Goal: Transaction & Acquisition: Purchase product/service

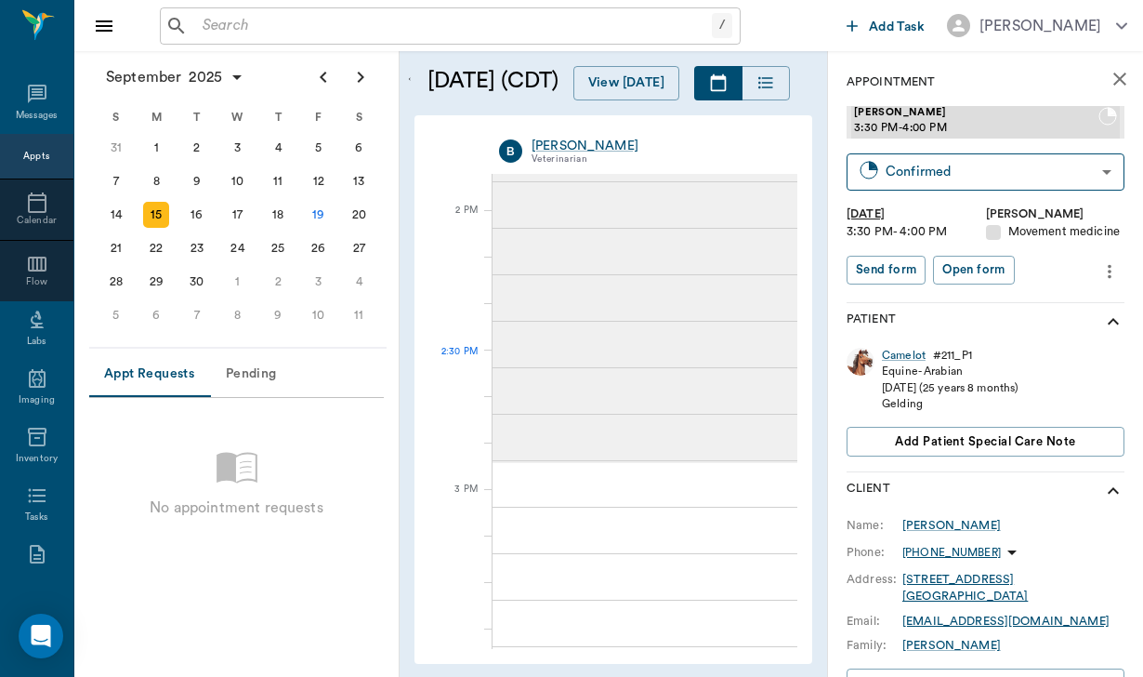
scroll to position [1644, 0]
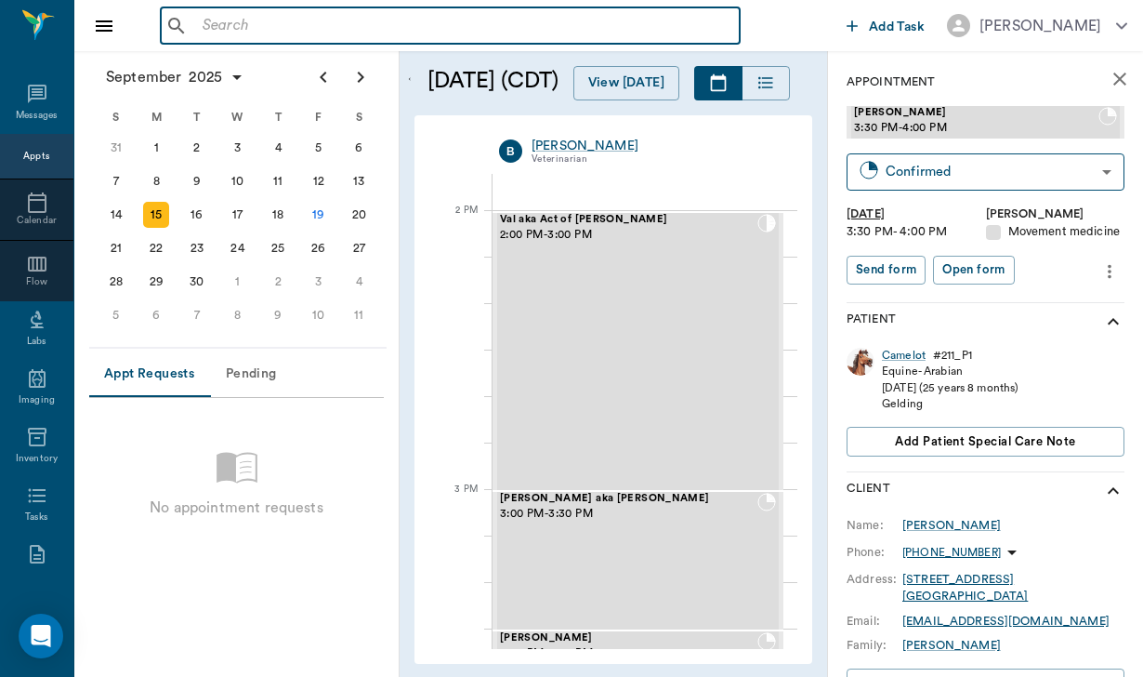
click at [282, 24] on input "text" at bounding box center [463, 26] width 537 height 26
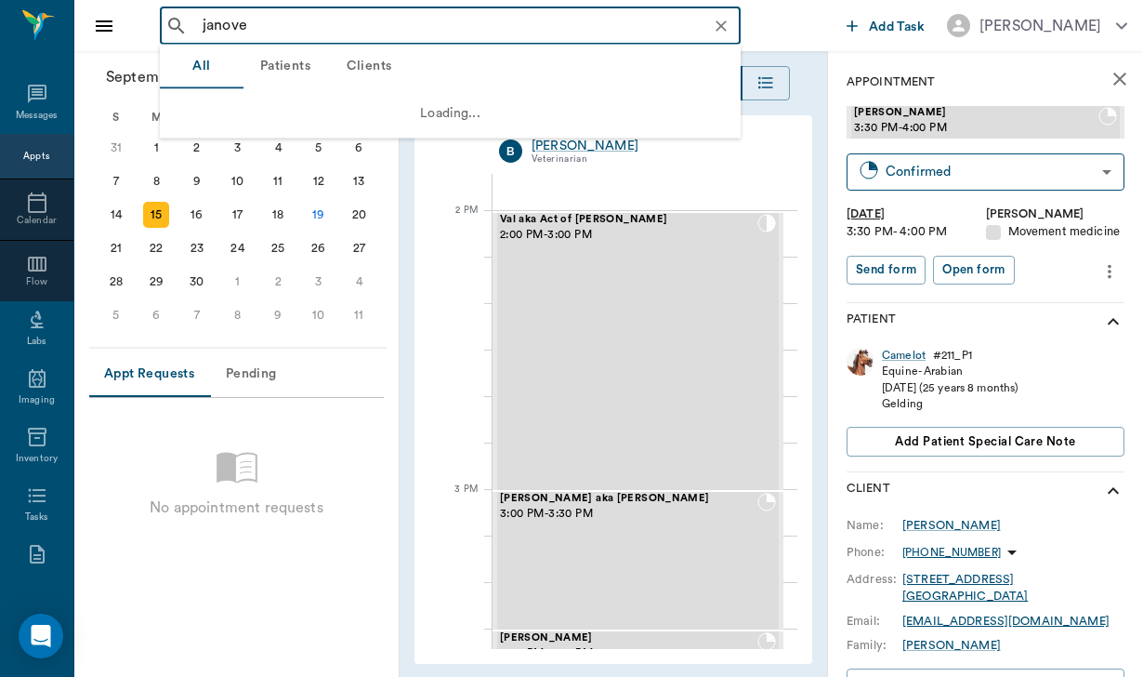
type input "[PERSON_NAME]"
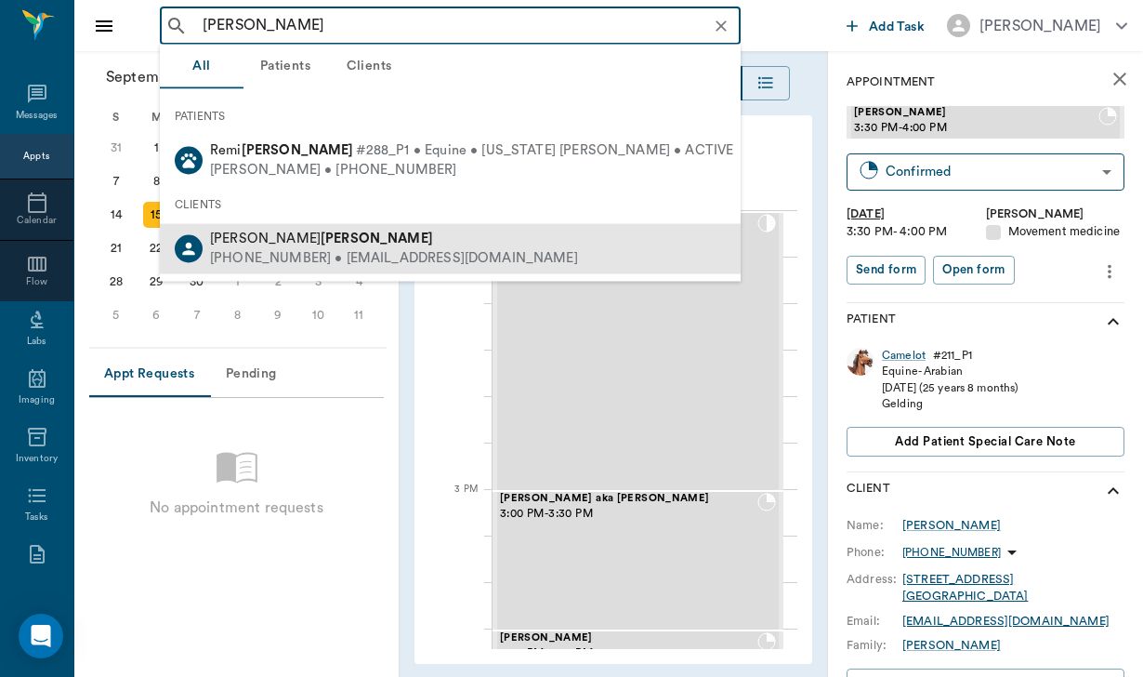
click at [342, 235] on div "[PERSON_NAME]" at bounding box center [394, 240] width 368 height 20
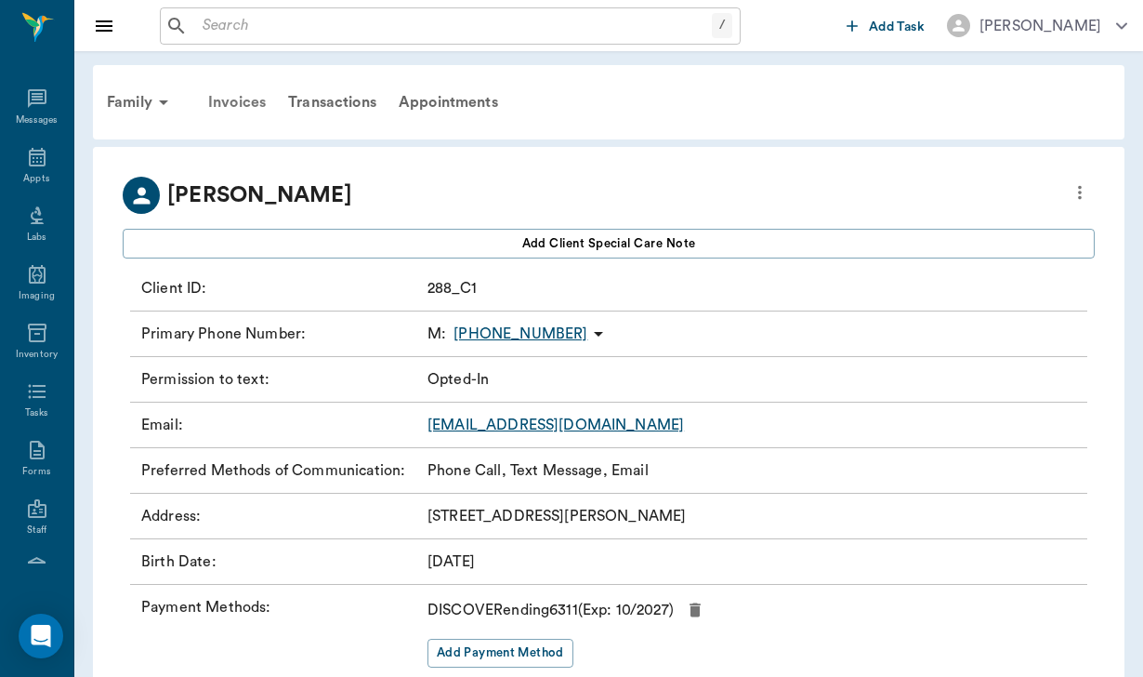
click at [248, 99] on div "Invoices" at bounding box center [237, 102] width 80 height 45
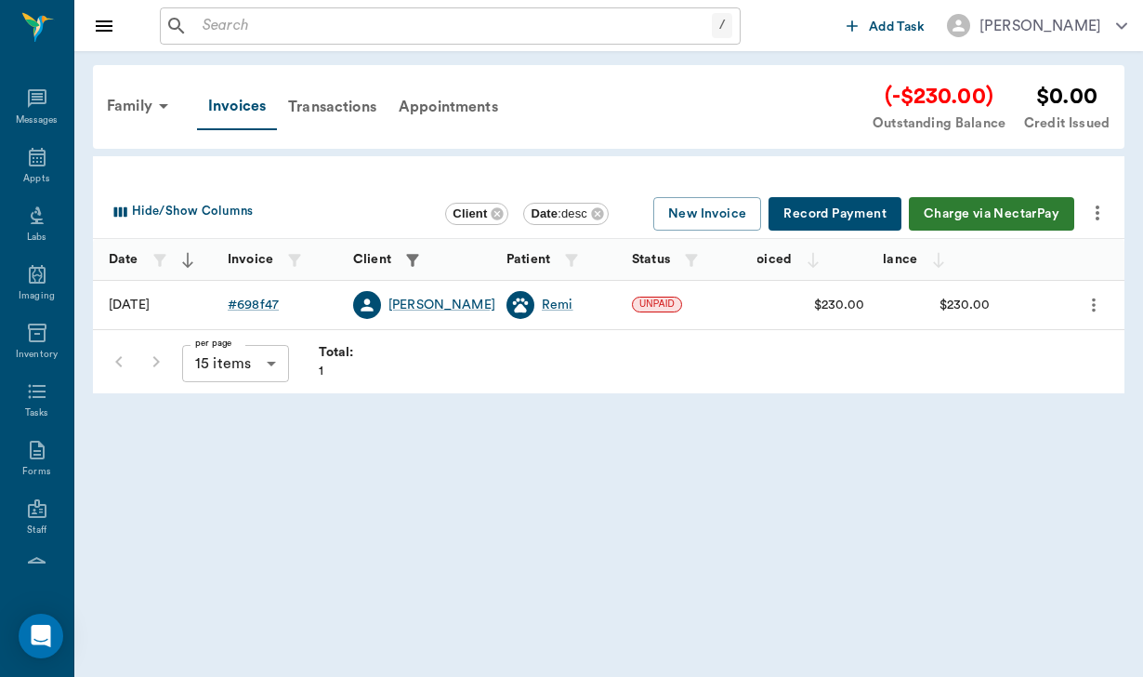
click at [963, 218] on button "Charge via NectarPay" at bounding box center [991, 214] width 165 height 34
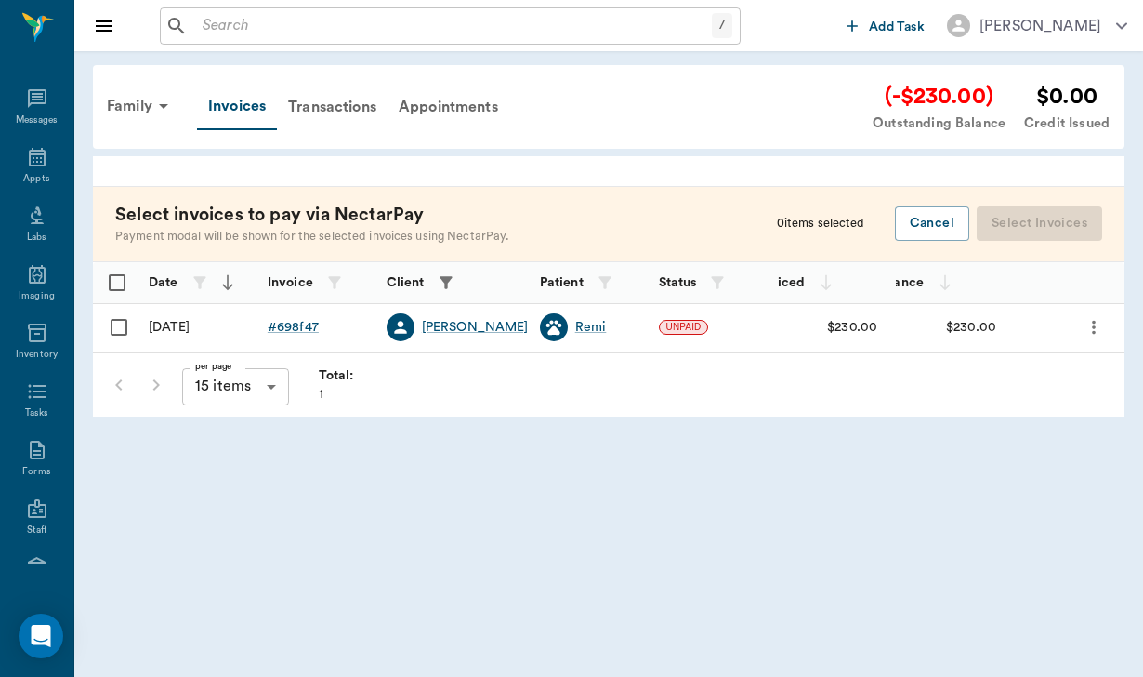
click at [117, 329] on input "Select row" at bounding box center [118, 327] width 39 height 39
checkbox input "false"
checkbox input "true"
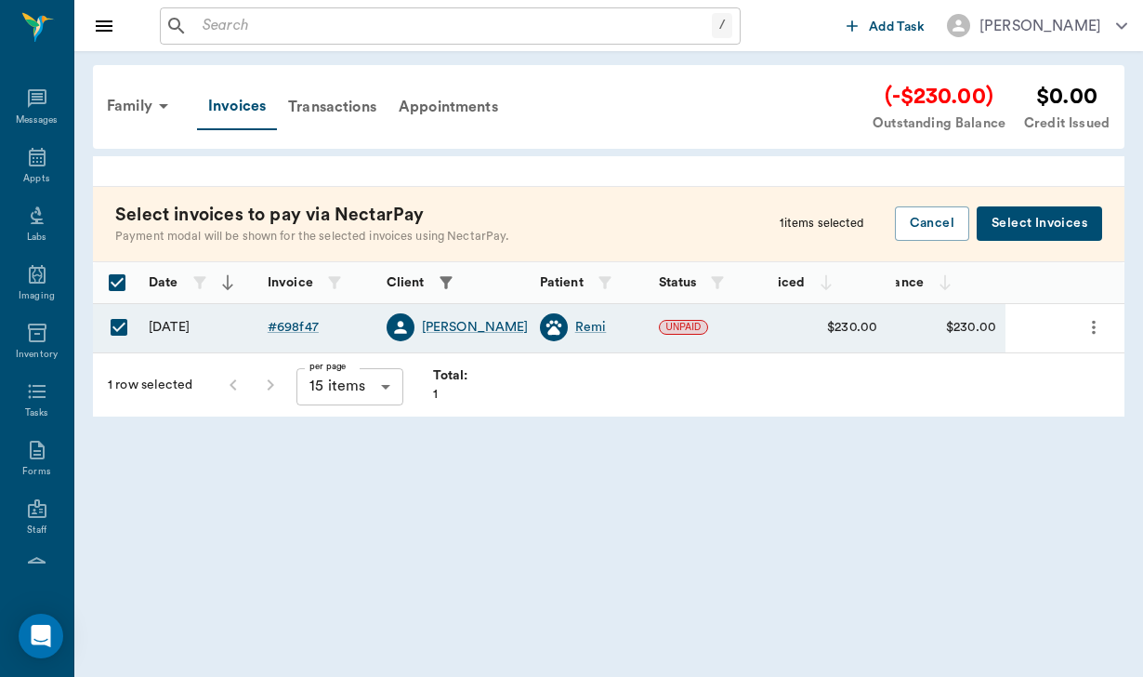
click at [1023, 218] on button "Select Invoices" at bounding box center [1039, 223] width 125 height 34
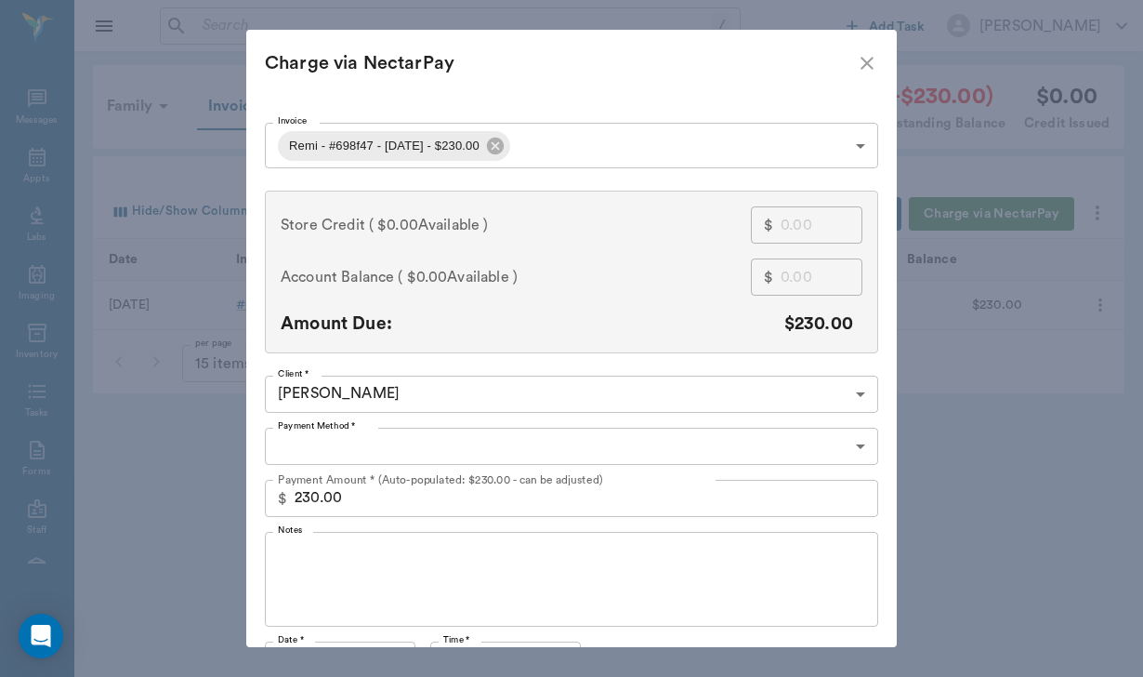
type input "CREDIT_CARDS_ON_FILE"
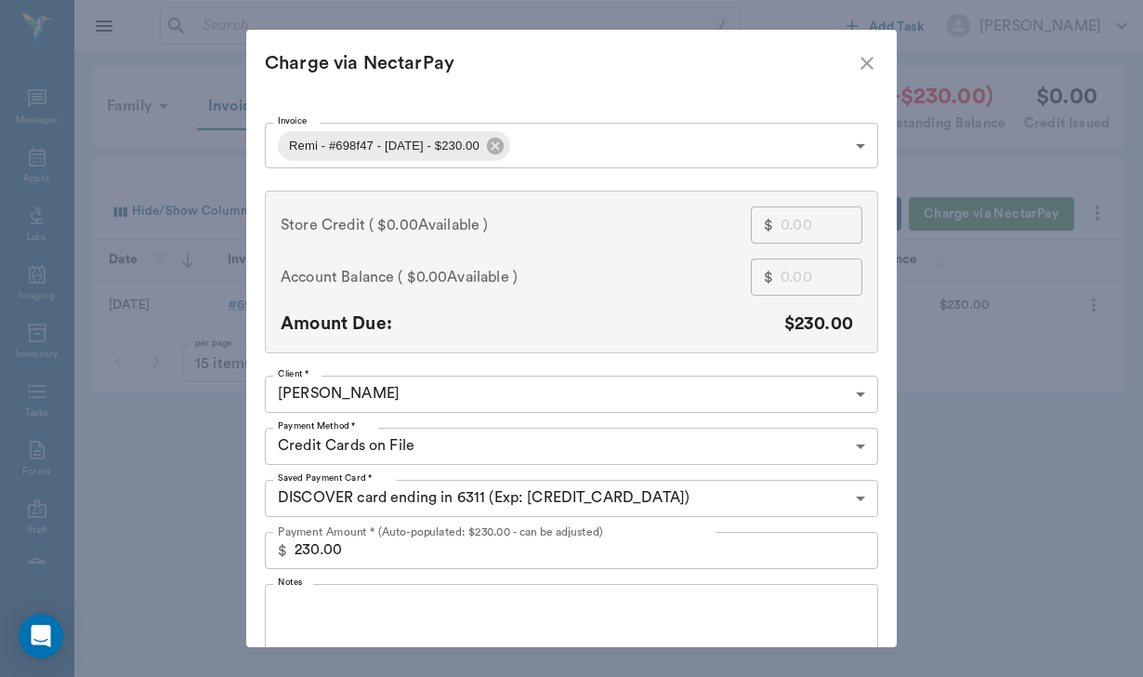
click at [460, 603] on textarea "Notes" at bounding box center [572, 631] width 588 height 64
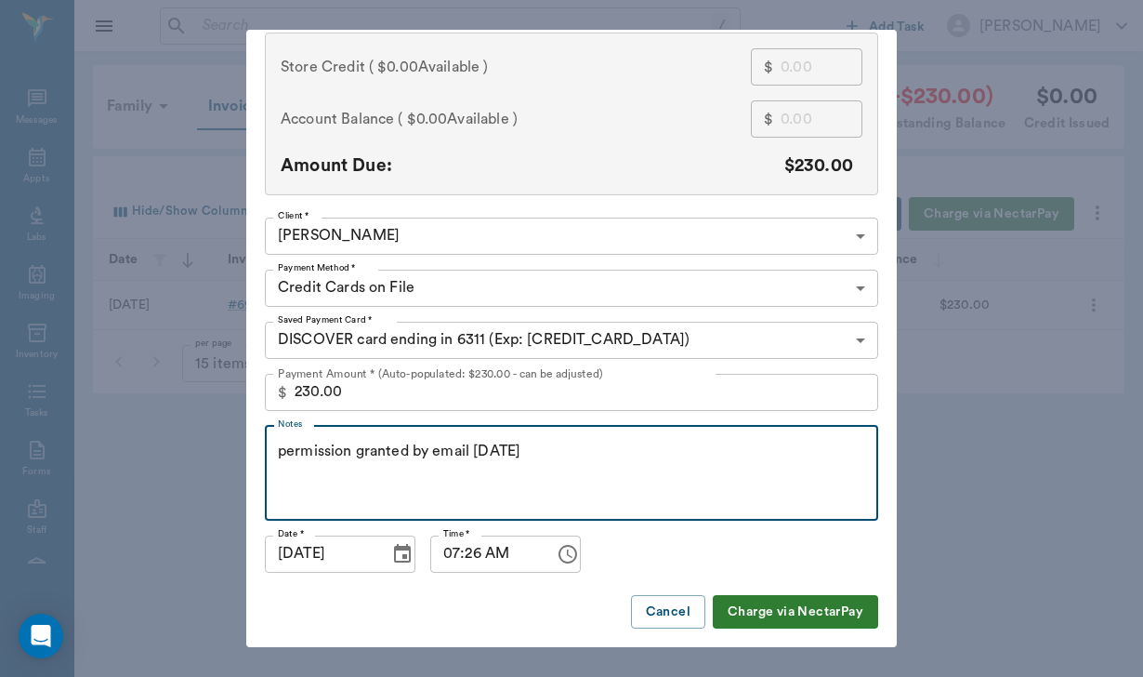
scroll to position [157, 0]
type textarea "permission granted by email [DATE]"
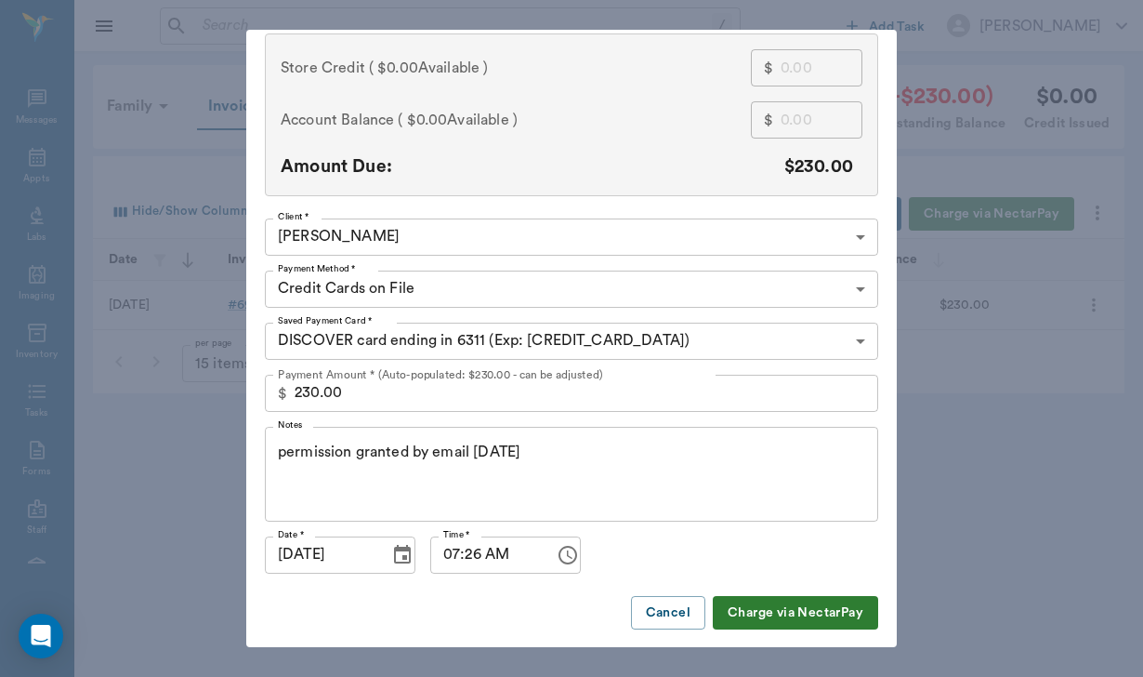
click at [846, 610] on button "Charge via NectarPay" at bounding box center [795, 613] width 165 height 34
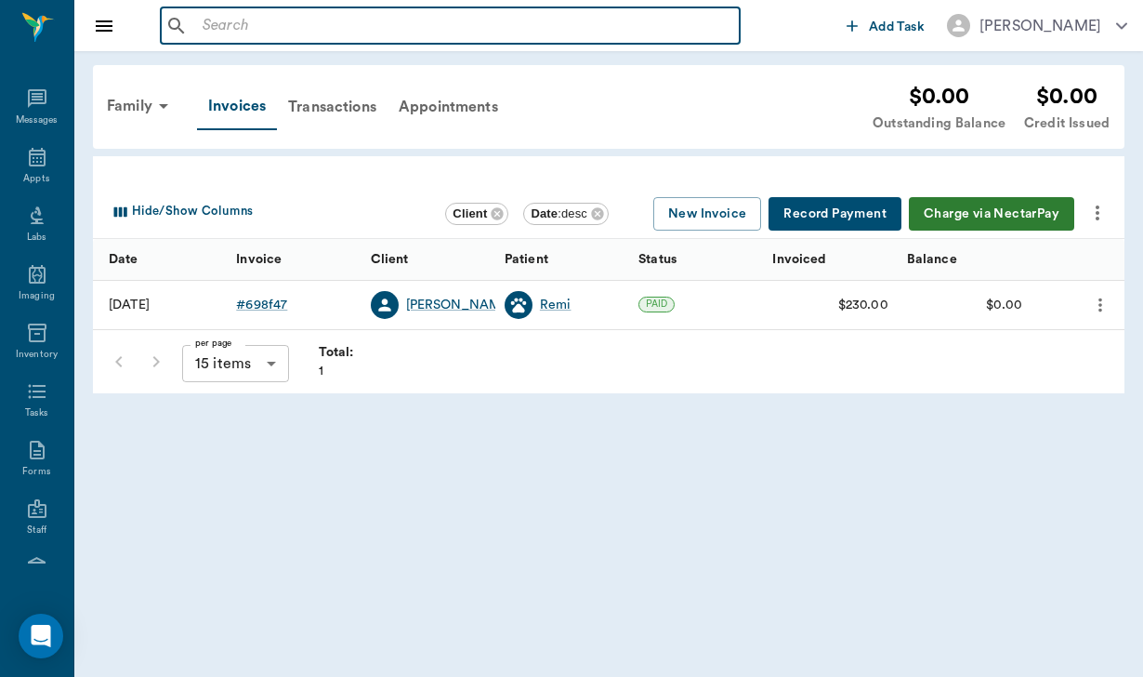
click at [321, 18] on input "text" at bounding box center [463, 26] width 537 height 26
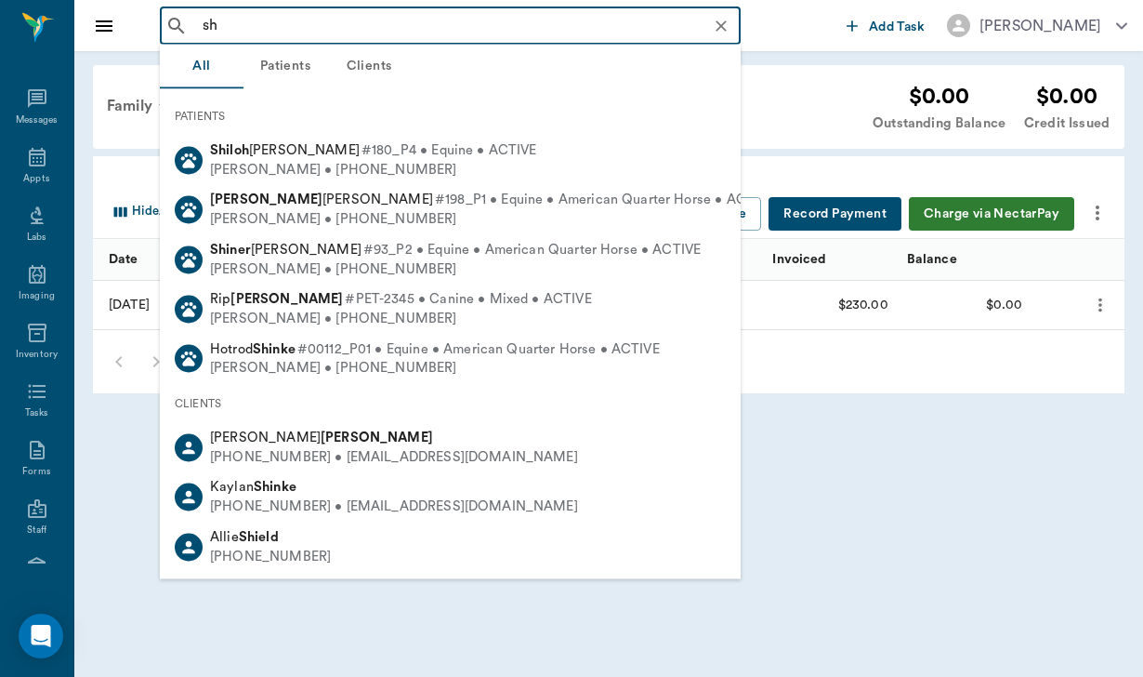
type input "s"
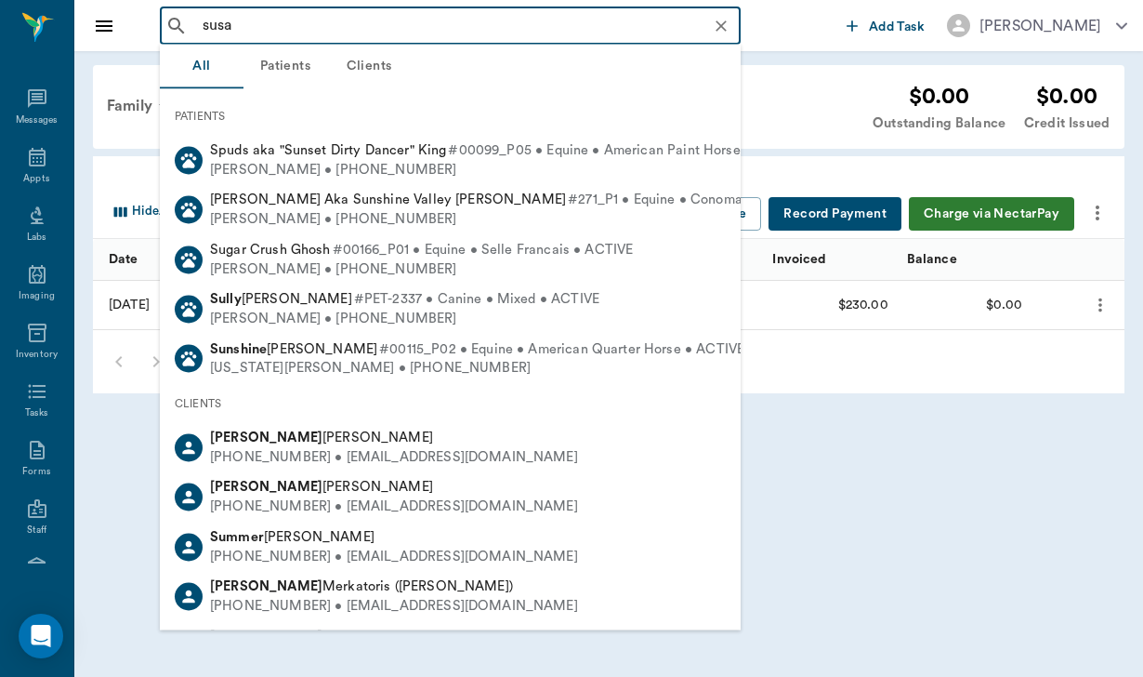
type input "[PERSON_NAME]"
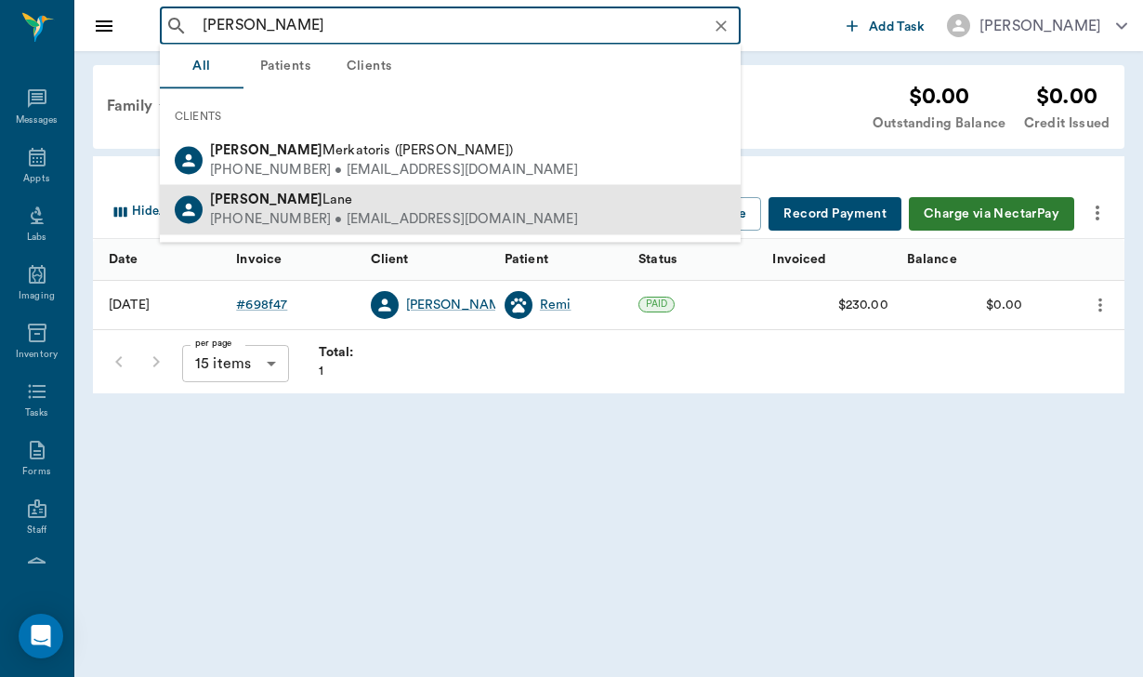
click at [363, 207] on div "[PERSON_NAME]" at bounding box center [394, 201] width 368 height 20
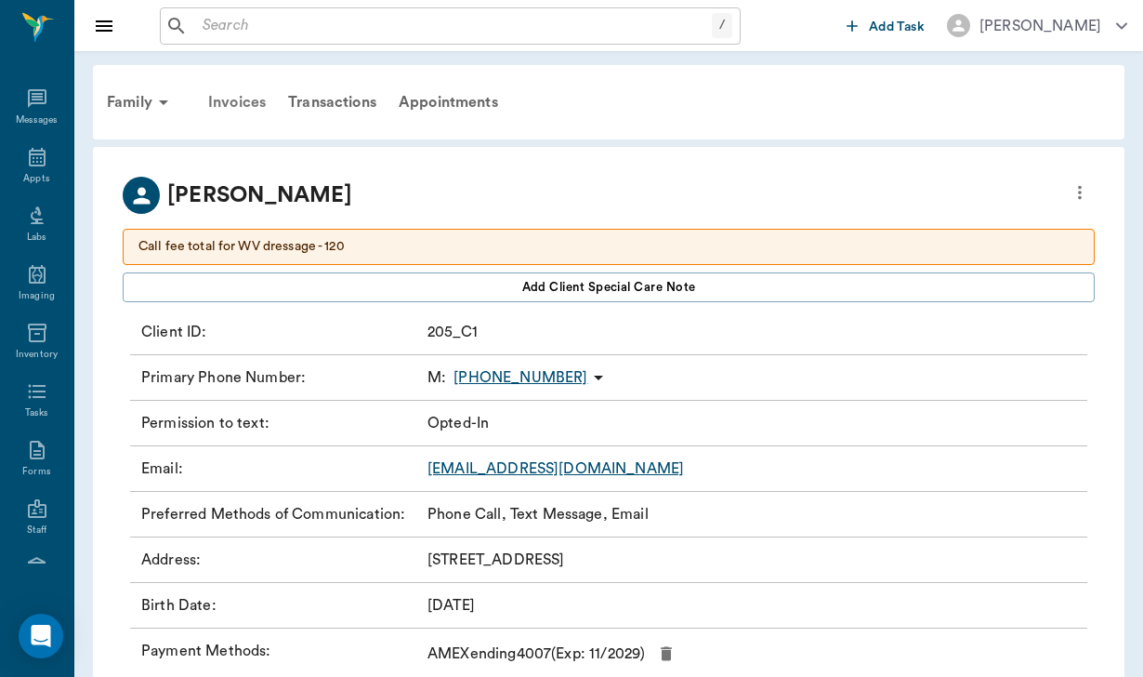
click at [259, 96] on div "Invoices" at bounding box center [237, 102] width 80 height 45
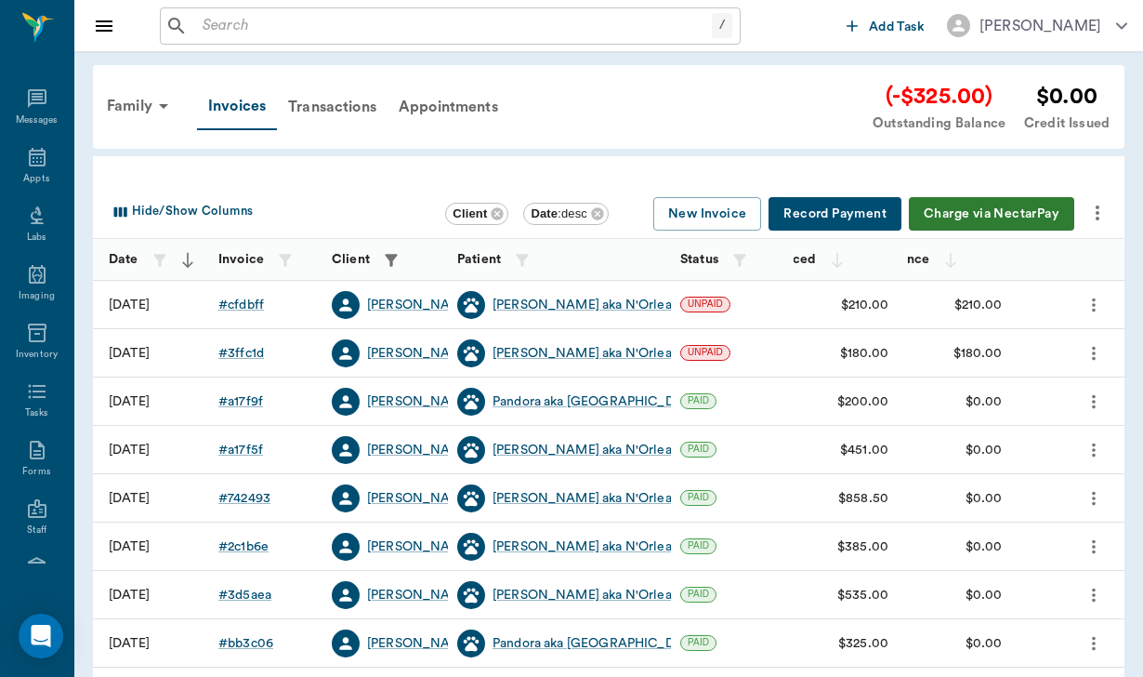
click at [920, 219] on button "Charge via NectarPay" at bounding box center [991, 214] width 165 height 34
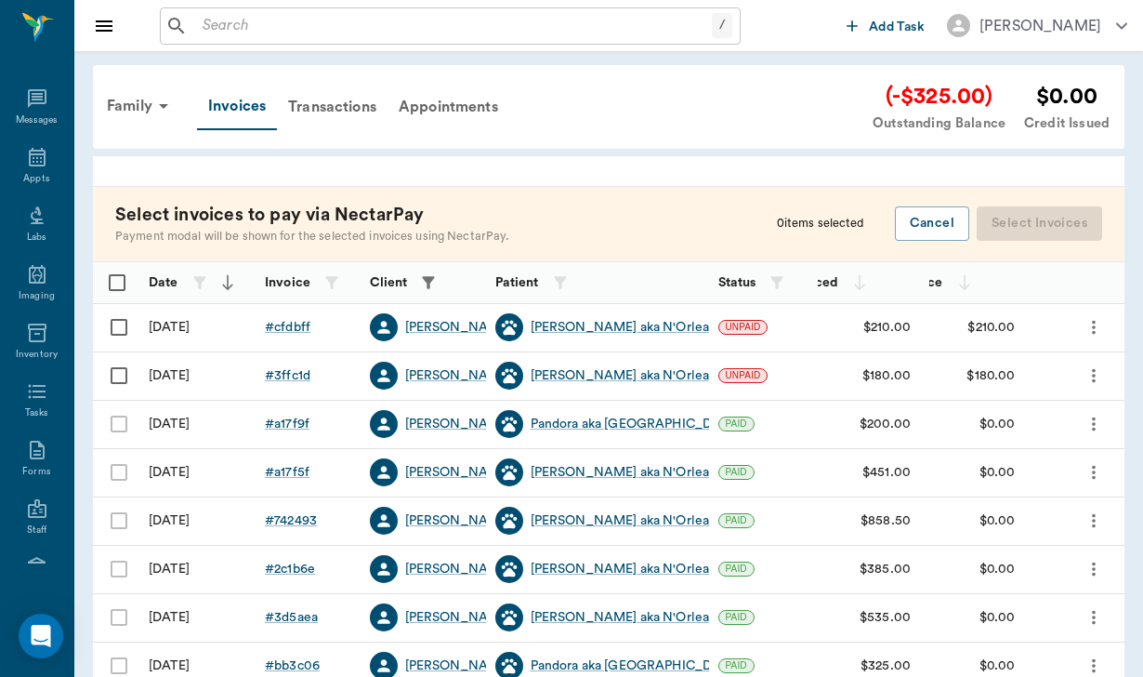
click at [120, 285] on input "Select all rows" at bounding box center [117, 282] width 39 height 39
checkbox input "true"
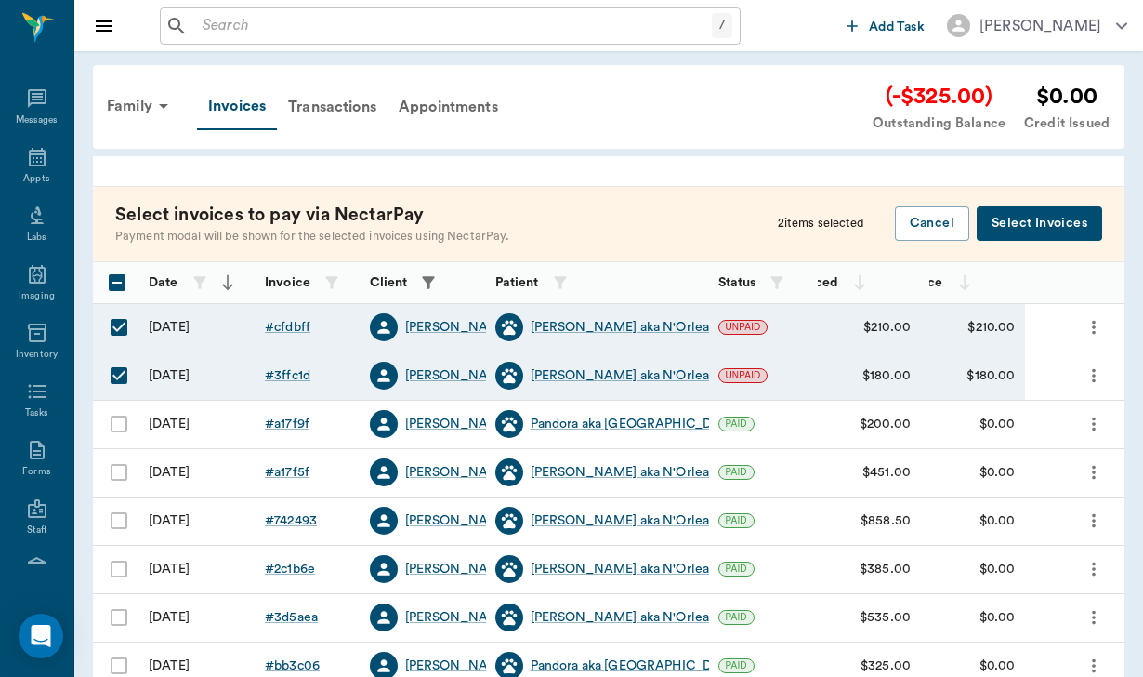
click at [1017, 239] on button "Select Invoices" at bounding box center [1039, 223] width 125 height 34
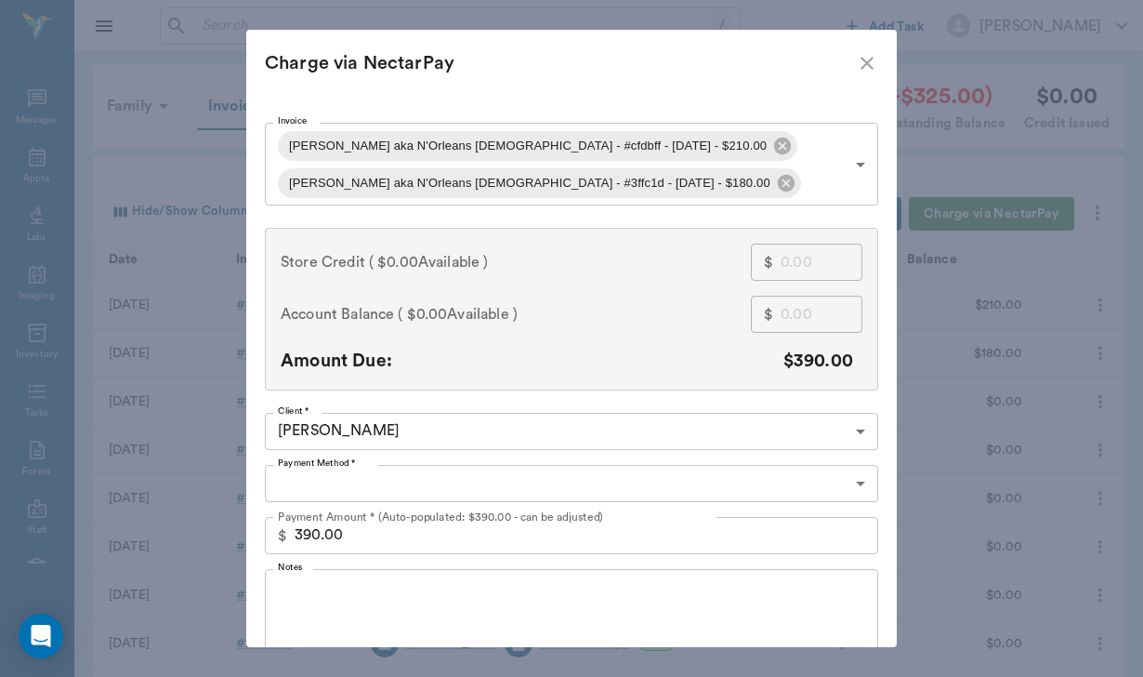
type input "CREDIT_CARDS_ON_FILE"
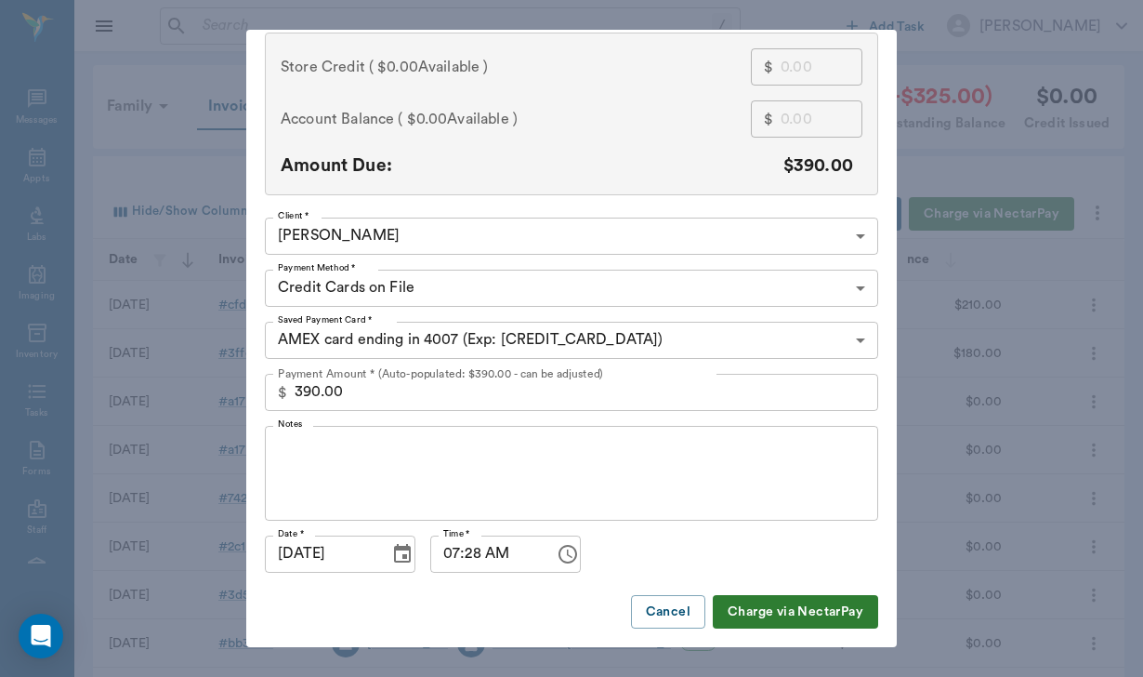
scroll to position [194, 0]
click at [373, 472] on textarea "Notes" at bounding box center [572, 474] width 588 height 64
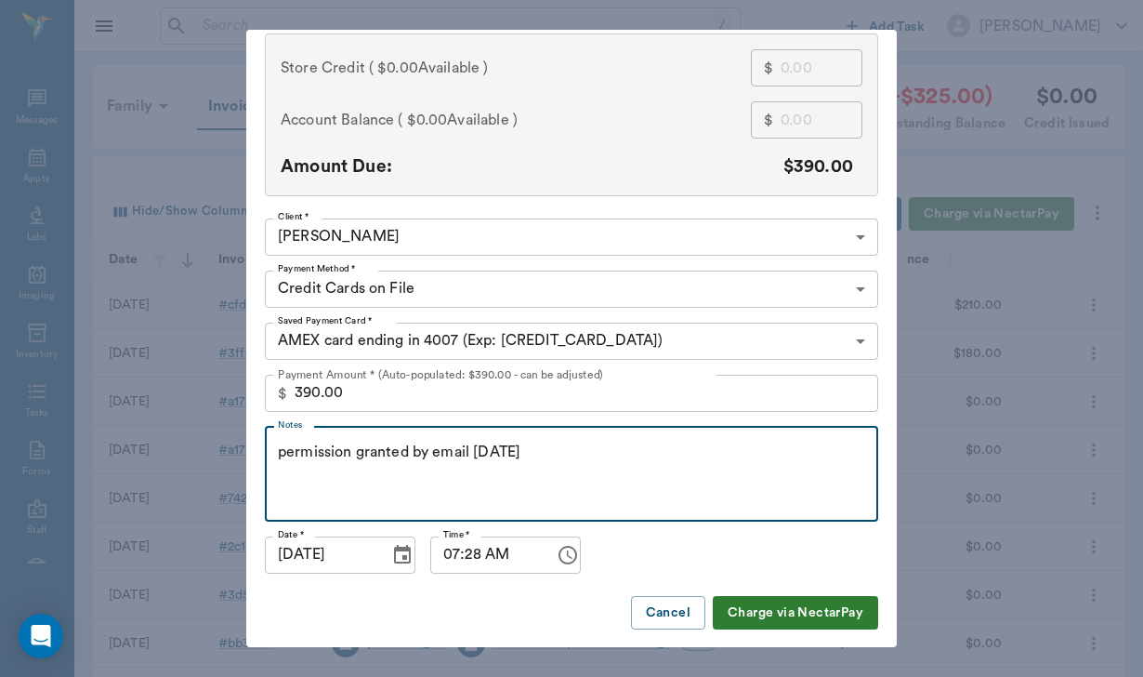
type textarea "permission granted by email [DATE]"
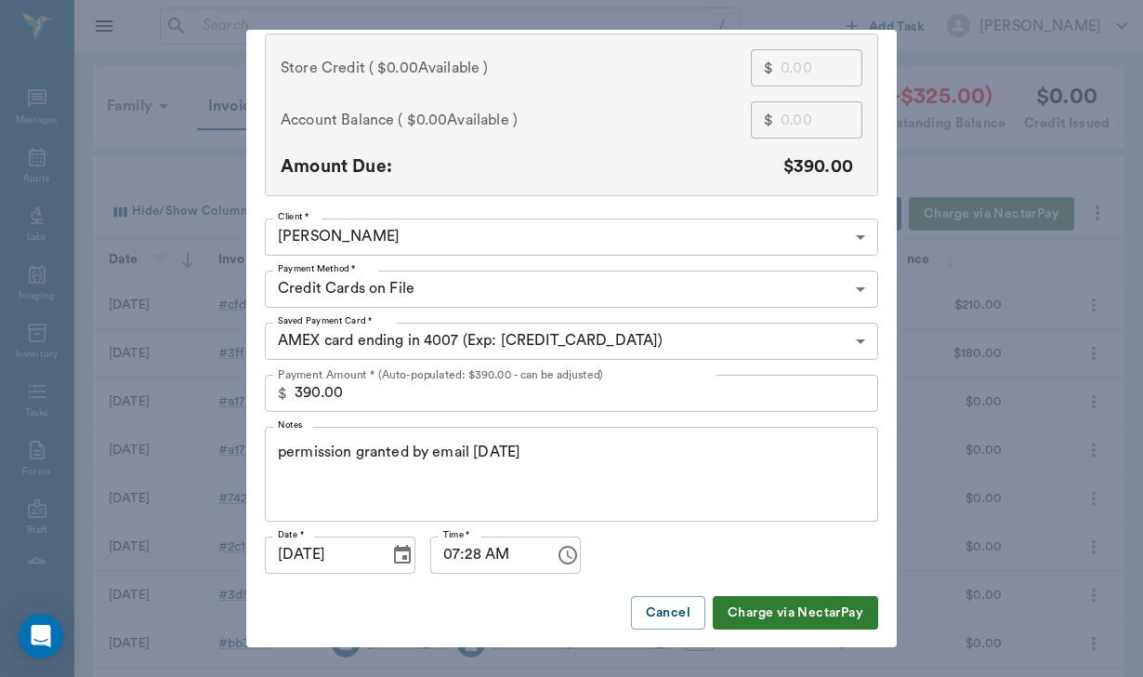
click at [759, 611] on button "Charge via NectarPay" at bounding box center [795, 613] width 165 height 34
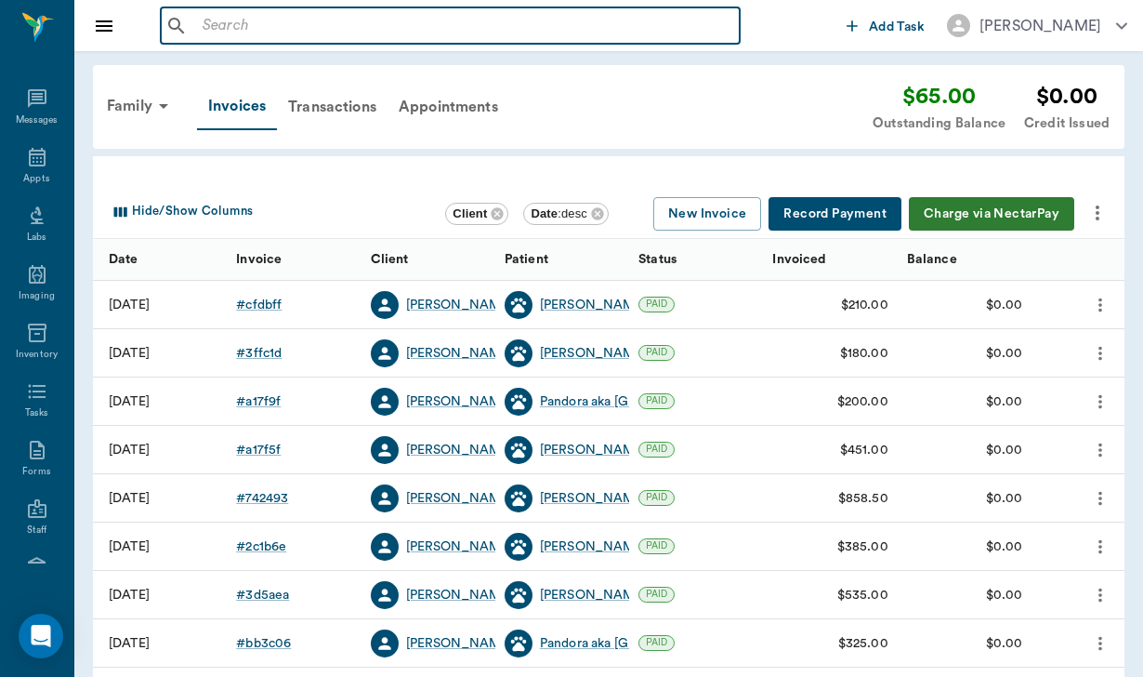
click at [219, 19] on input "text" at bounding box center [463, 26] width 537 height 26
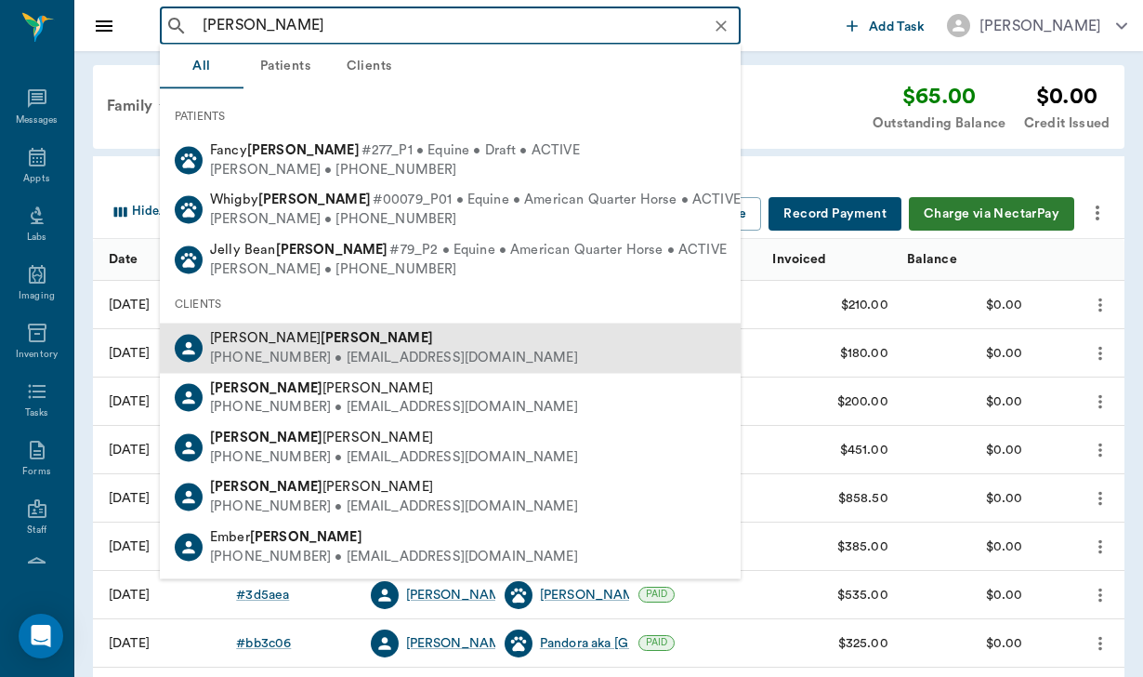
click at [298, 348] on div "[PHONE_NUMBER] • [EMAIL_ADDRESS][DOMAIN_NAME]" at bounding box center [394, 358] width 368 height 20
type input "[PERSON_NAME]"
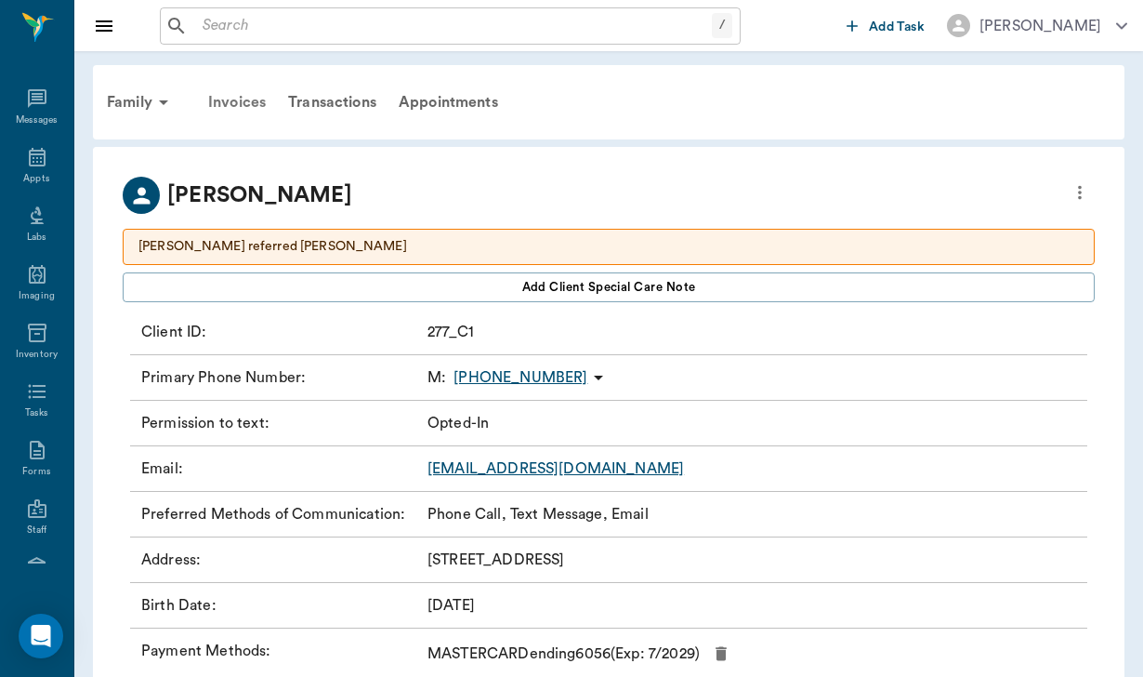
click at [246, 104] on div "Invoices" at bounding box center [237, 102] width 80 height 45
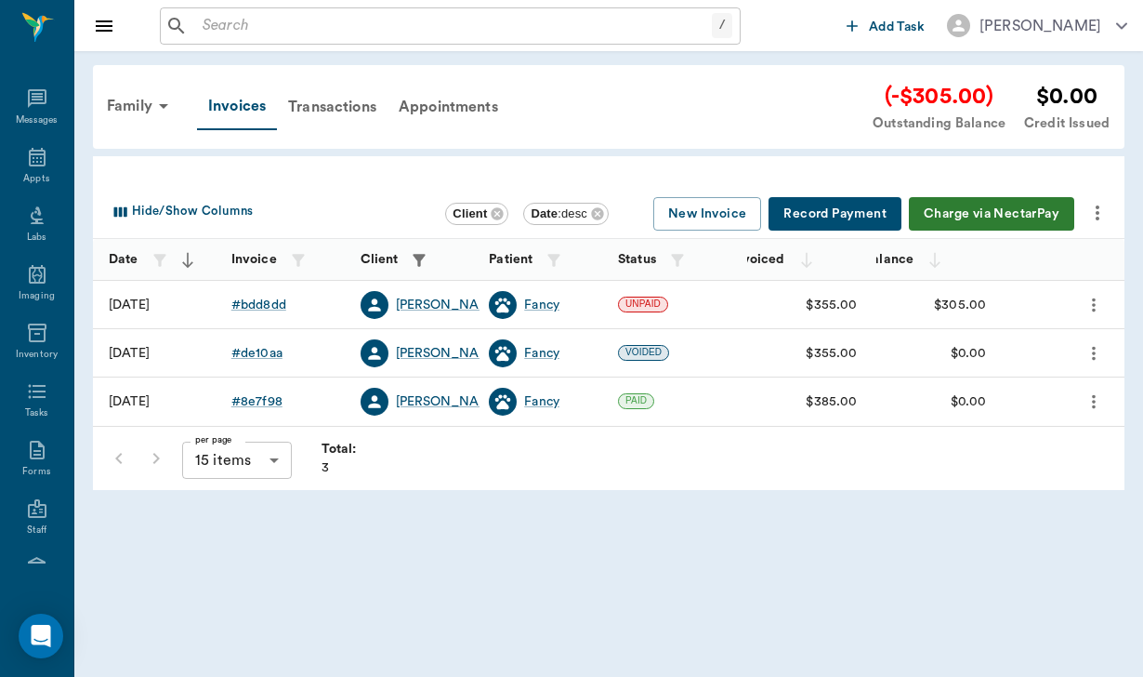
click at [287, 399] on div "# 8e7f98" at bounding box center [286, 401] width 129 height 48
click at [272, 397] on div "# 8e7f98" at bounding box center [256, 401] width 51 height 19
